Goal: Complete application form

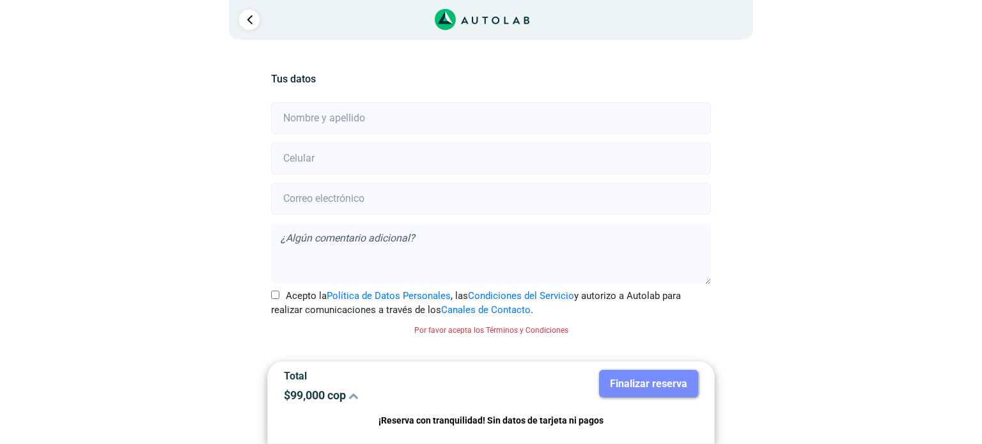
click at [317, 114] on input "text" at bounding box center [490, 118] width 439 height 32
type input "[PERSON_NAME]"
type input "3217406739"
click at [320, 201] on input "email" at bounding box center [490, 199] width 439 height 32
type input "[EMAIL_ADDRESS][DOMAIN_NAME]"
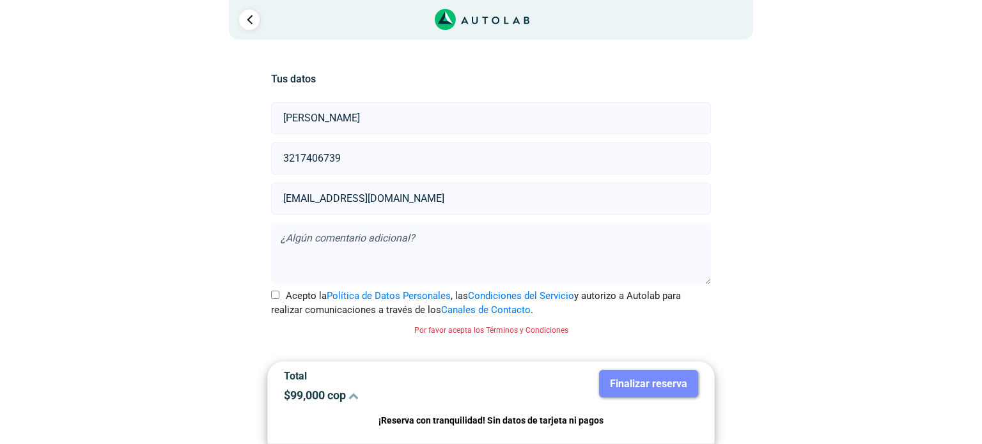
click at [350, 228] on textarea at bounding box center [490, 253] width 439 height 61
click at [272, 292] on input "Acepto la Política de Datos Personales , las Condiciones del Servicio y autoriz…" at bounding box center [275, 295] width 8 height 8
checkbox input "true"
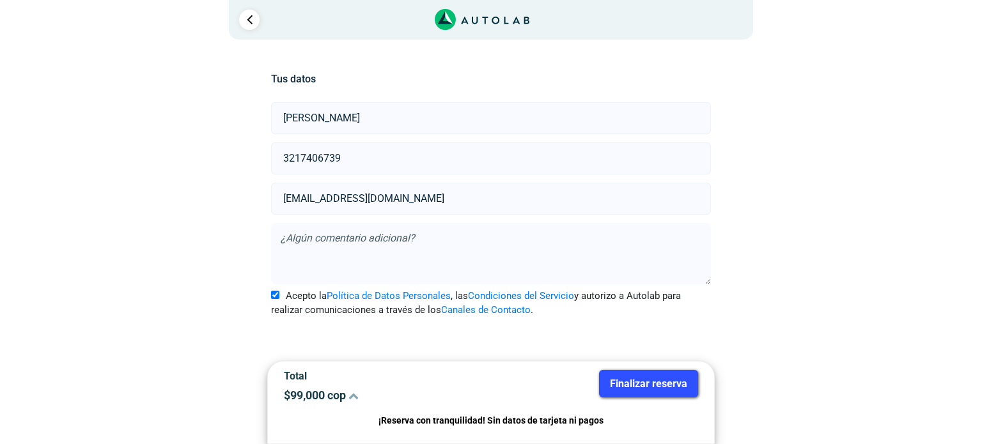
click at [214, 265] on div "Llevo mi carro [GEOGRAPHIC_DATA] Lugar del Servicio Sede AUTOEXPRES MEDELLIN a …" at bounding box center [491, 225] width 620 height 370
